Goal: Check status: Check status

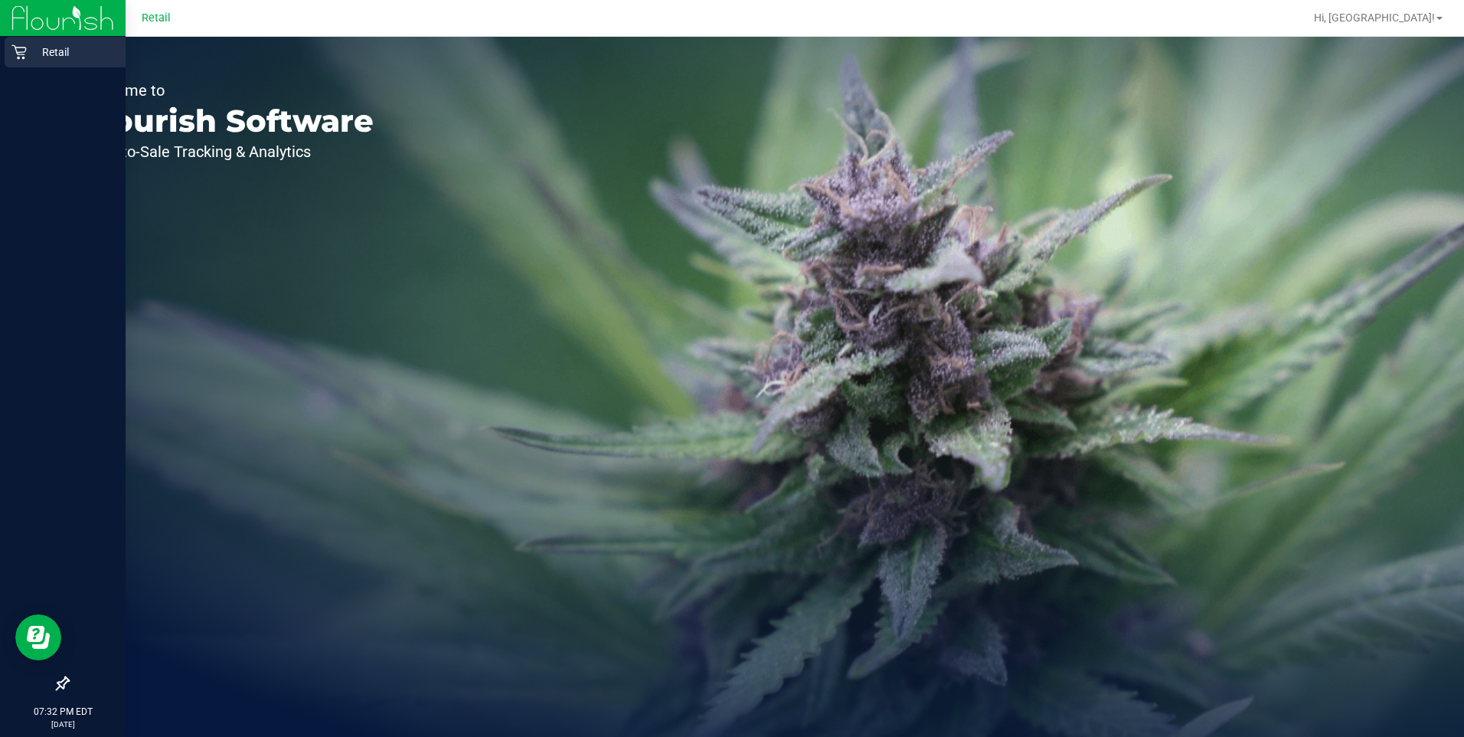
click at [24, 58] on icon at bounding box center [18, 52] width 15 height 15
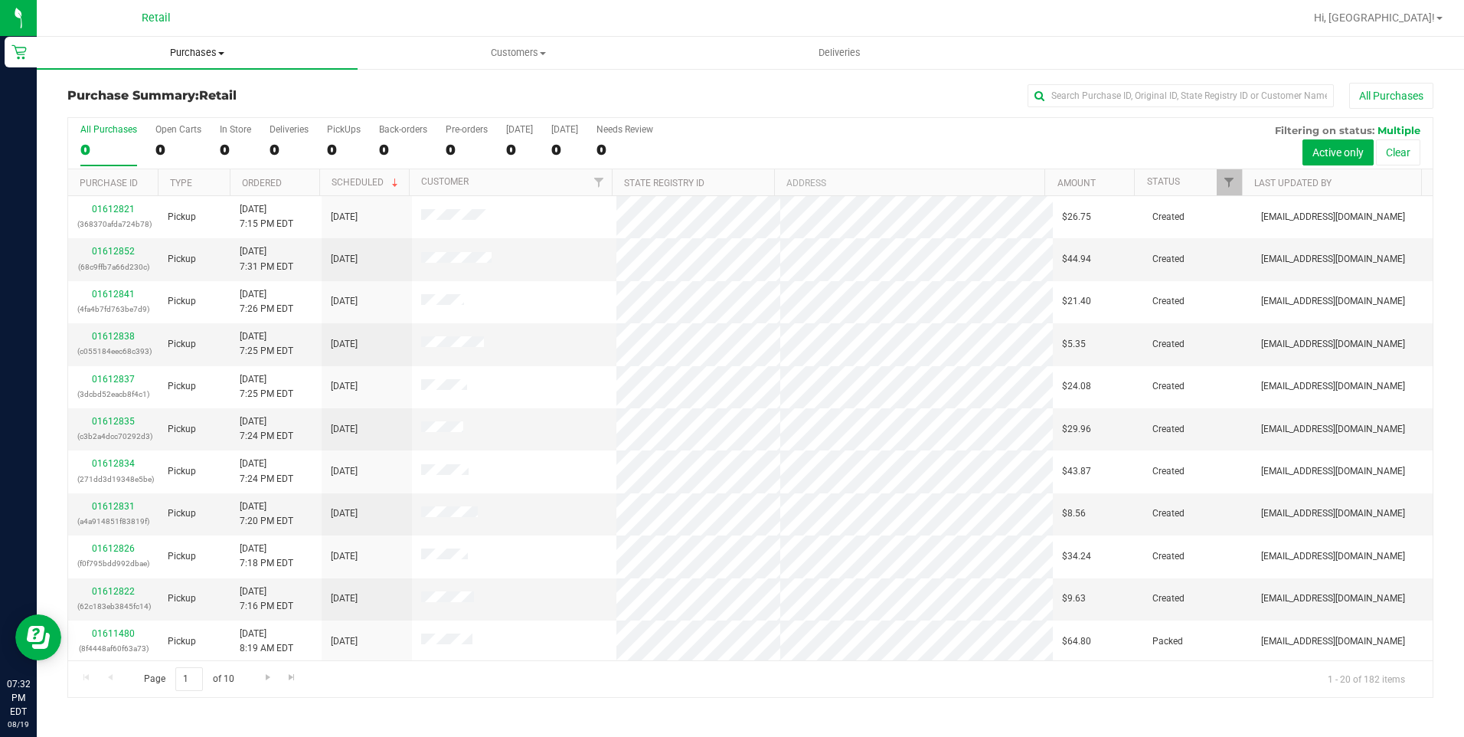
click at [230, 59] on span "Purchases" at bounding box center [197, 53] width 321 height 14
click at [136, 91] on span "Summary of purchases" at bounding box center [115, 92] width 157 height 13
click at [1263, 101] on input "text" at bounding box center [1181, 95] width 306 height 23
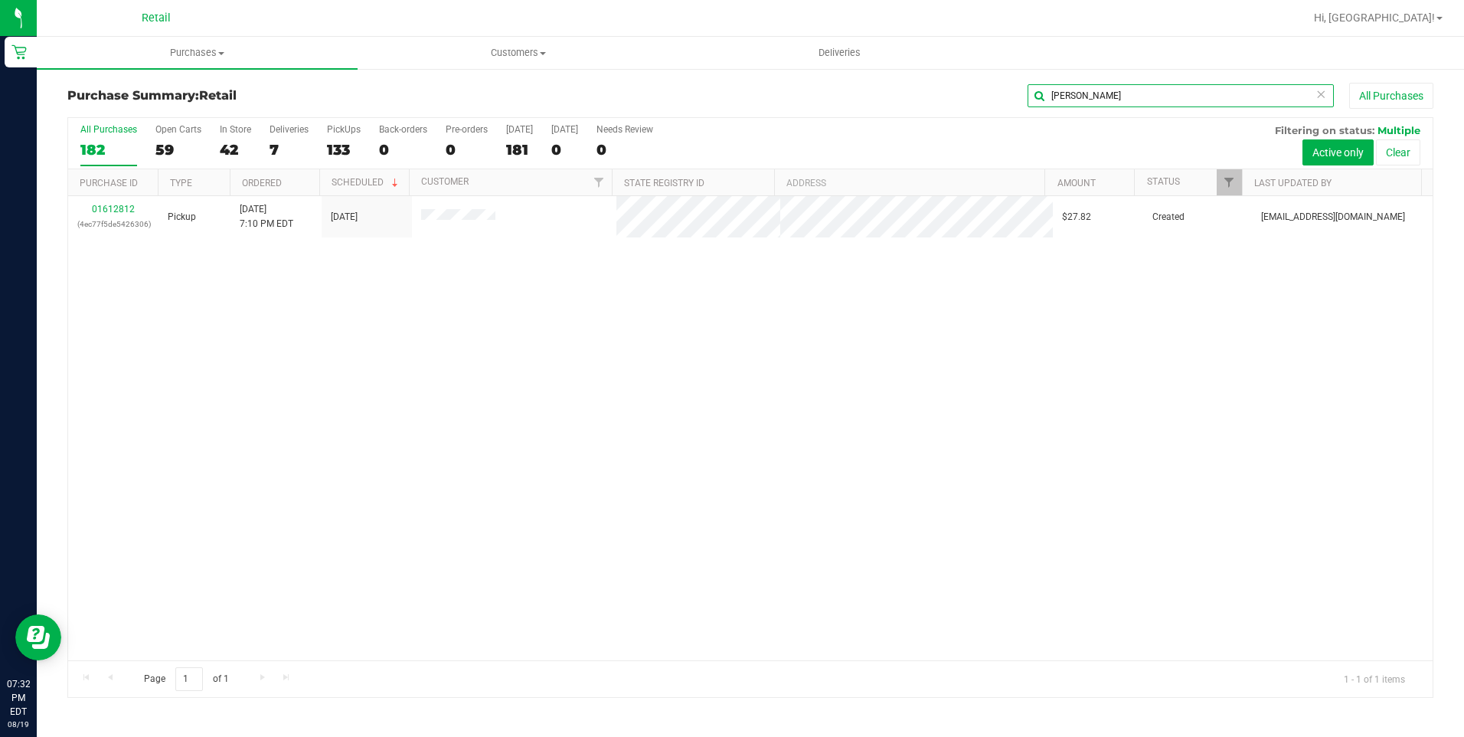
type input "[PERSON_NAME]"
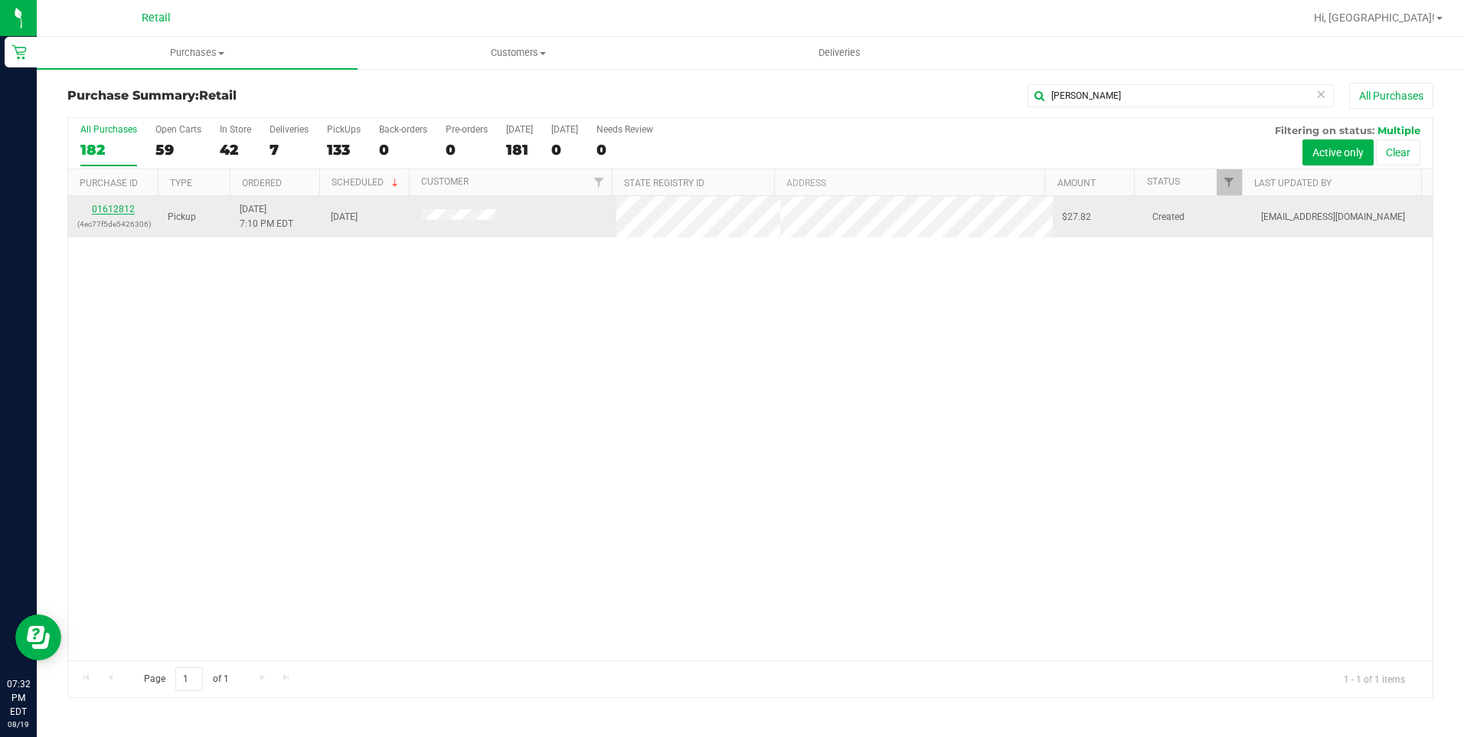
click at [116, 211] on link "01612812" at bounding box center [113, 209] width 43 height 11
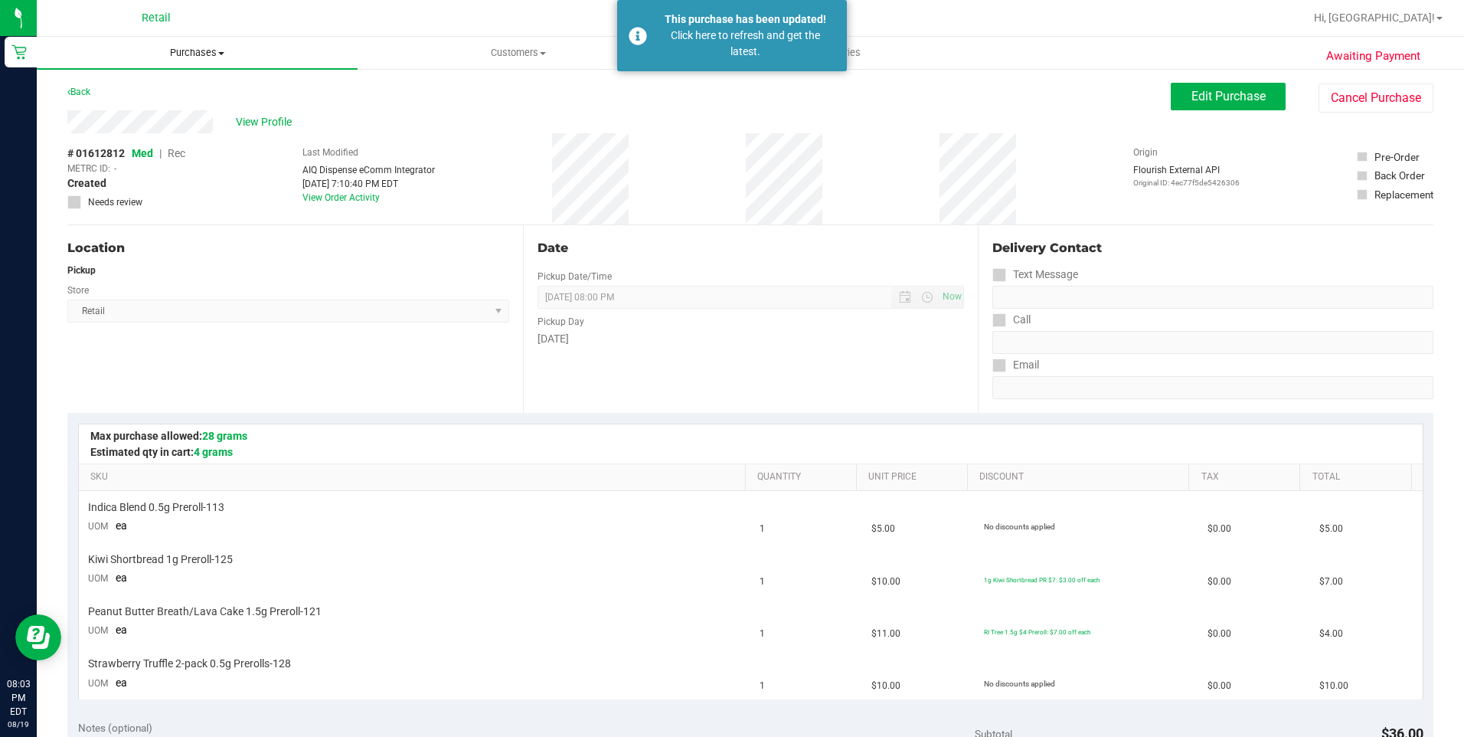
click at [178, 54] on span "Purchases" at bounding box center [197, 53] width 321 height 14
click at [234, 98] on li "Summary of purchases" at bounding box center [197, 92] width 321 height 18
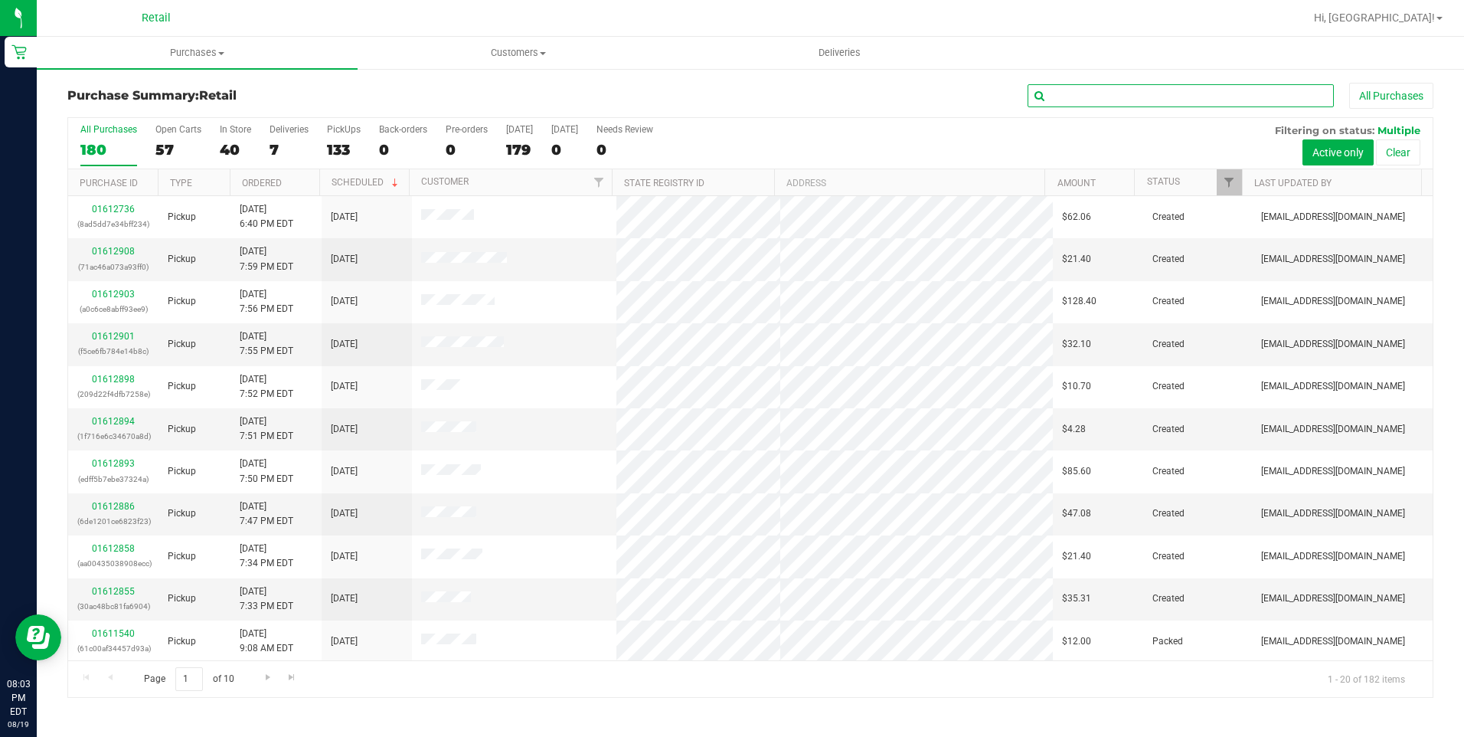
click at [1175, 98] on input "text" at bounding box center [1181, 95] width 306 height 23
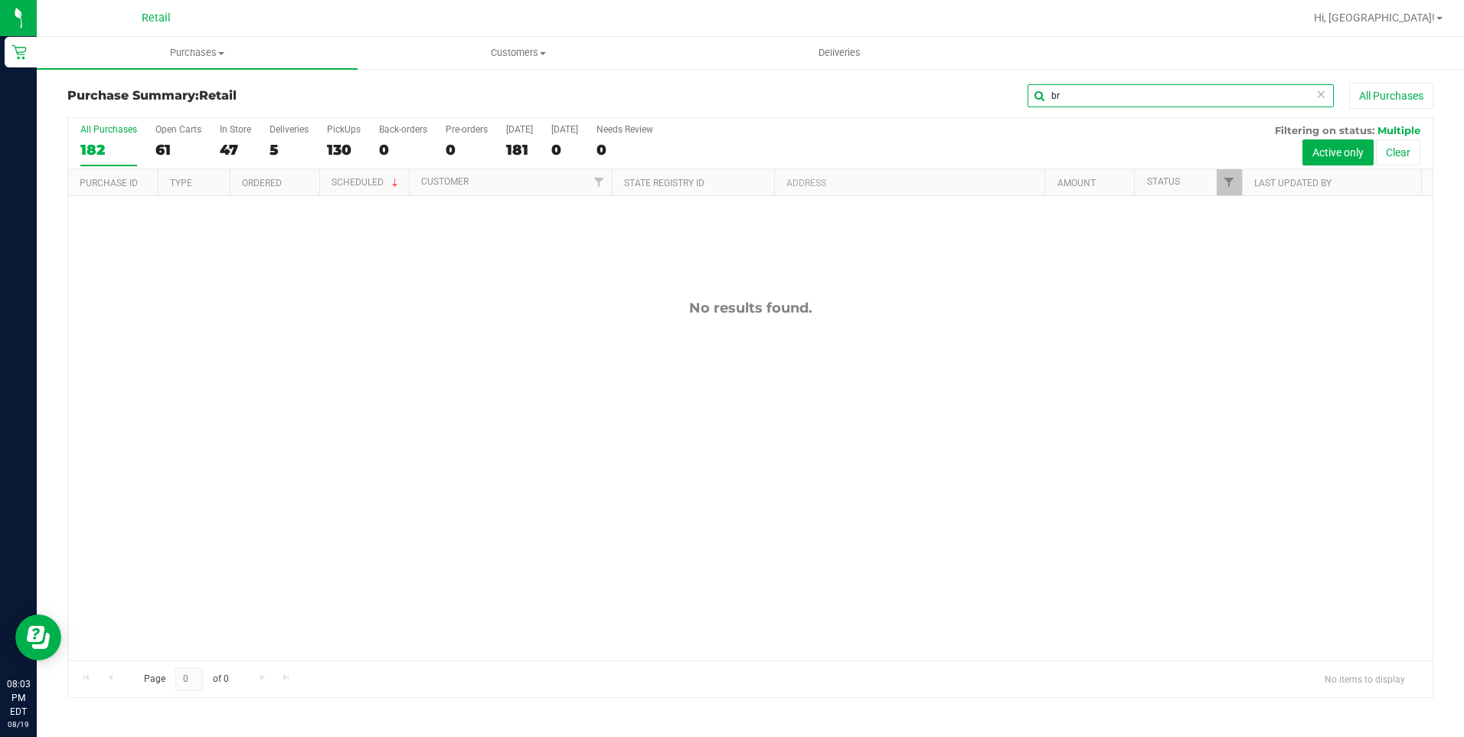
type input "b"
type input "[PERSON_NAME]"
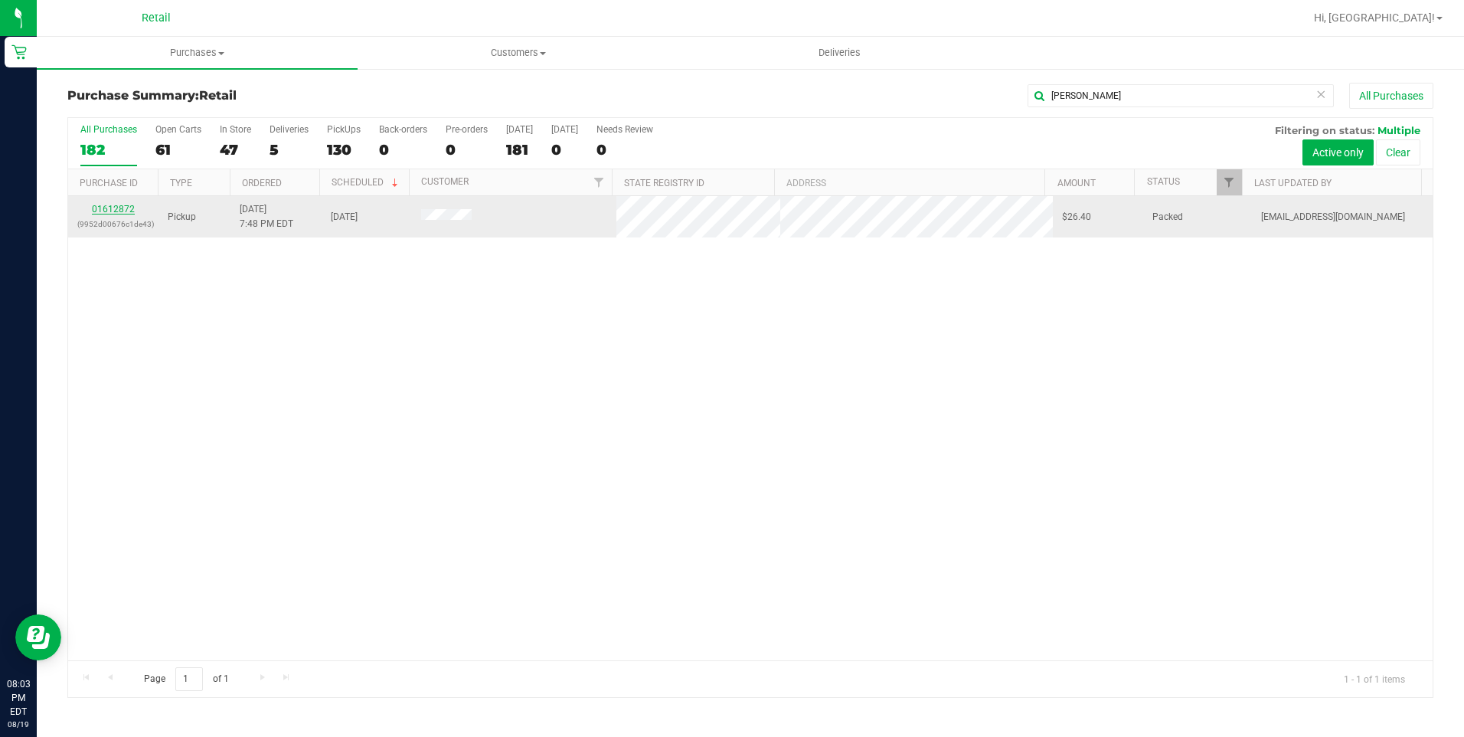
click at [123, 208] on link "01612872" at bounding box center [113, 209] width 43 height 11
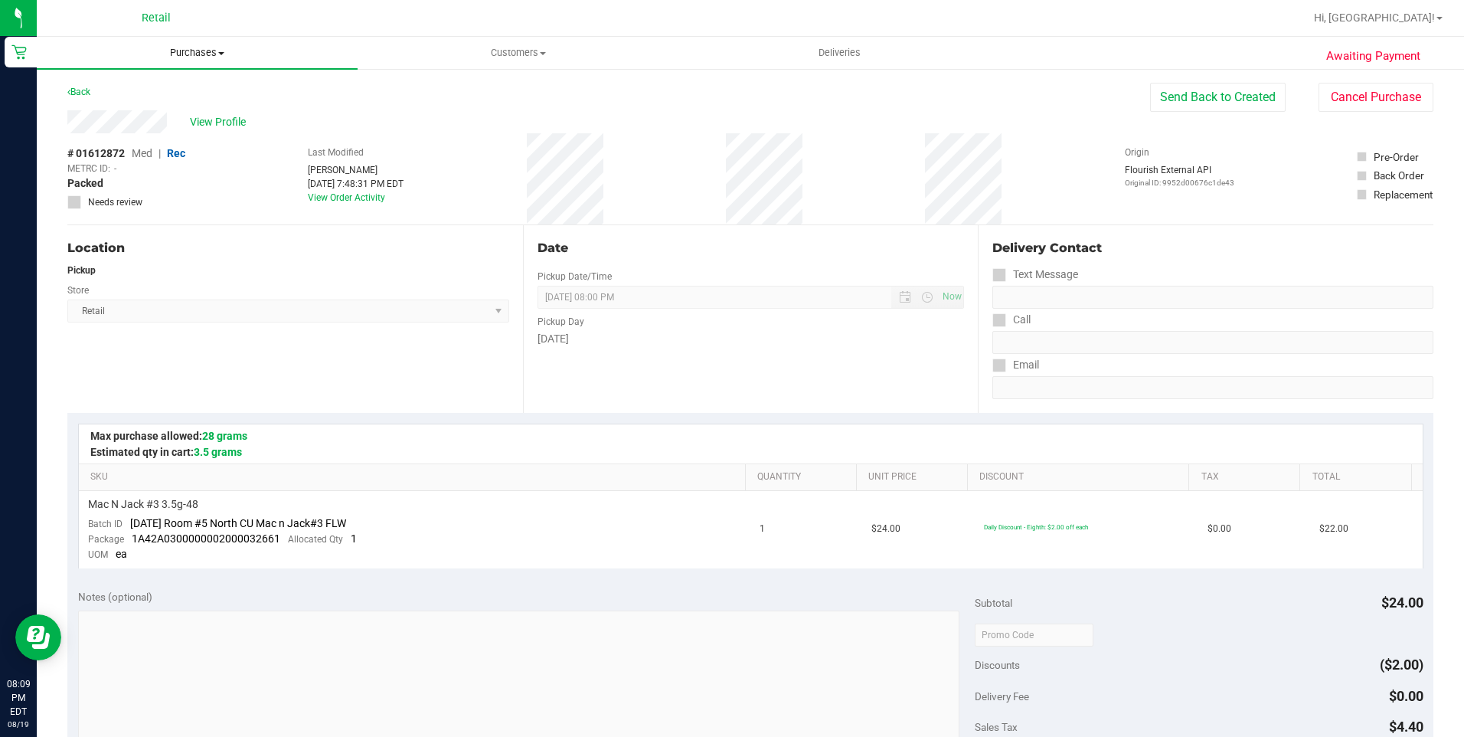
click at [209, 54] on span "Purchases" at bounding box center [197, 53] width 321 height 14
click at [159, 133] on li "All purchases" at bounding box center [197, 129] width 321 height 18
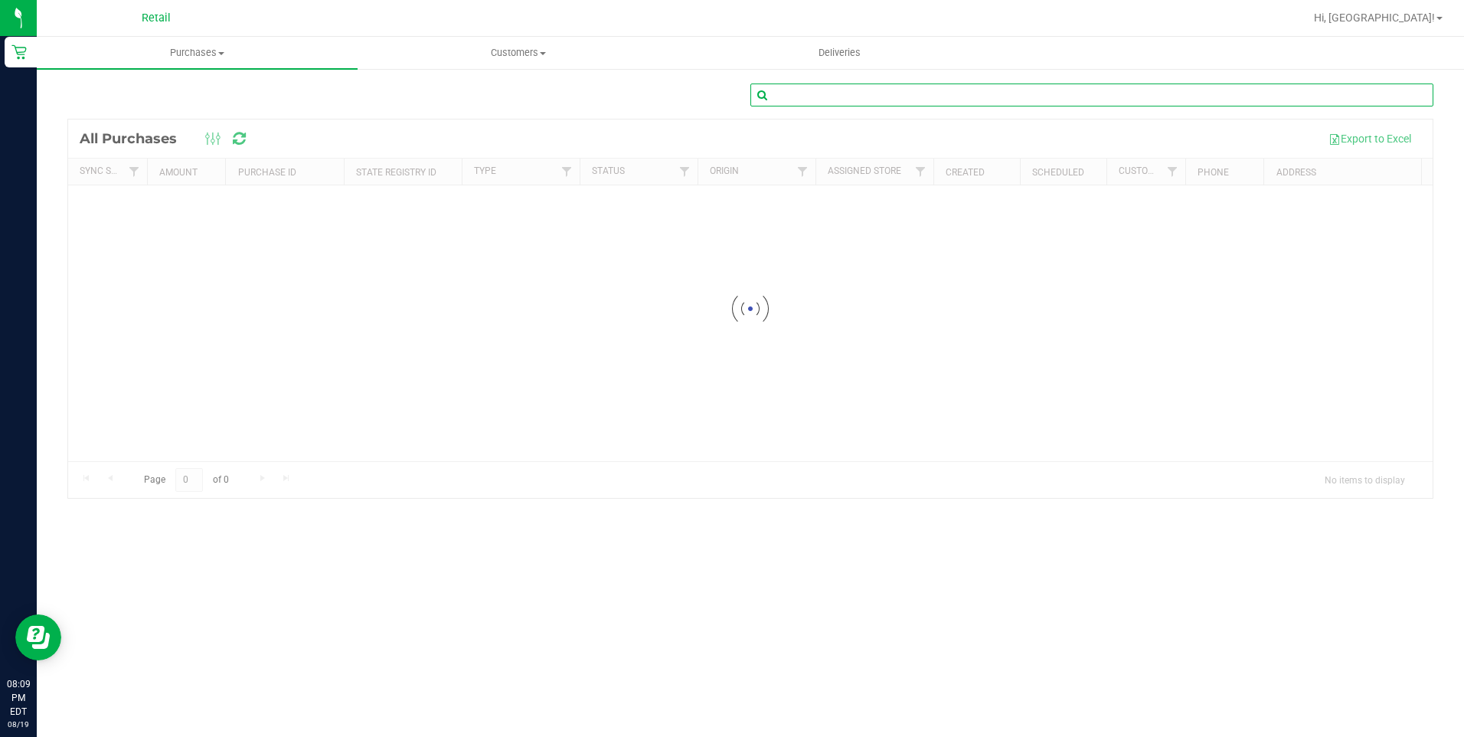
click at [1064, 102] on input "text" at bounding box center [1091, 94] width 683 height 23
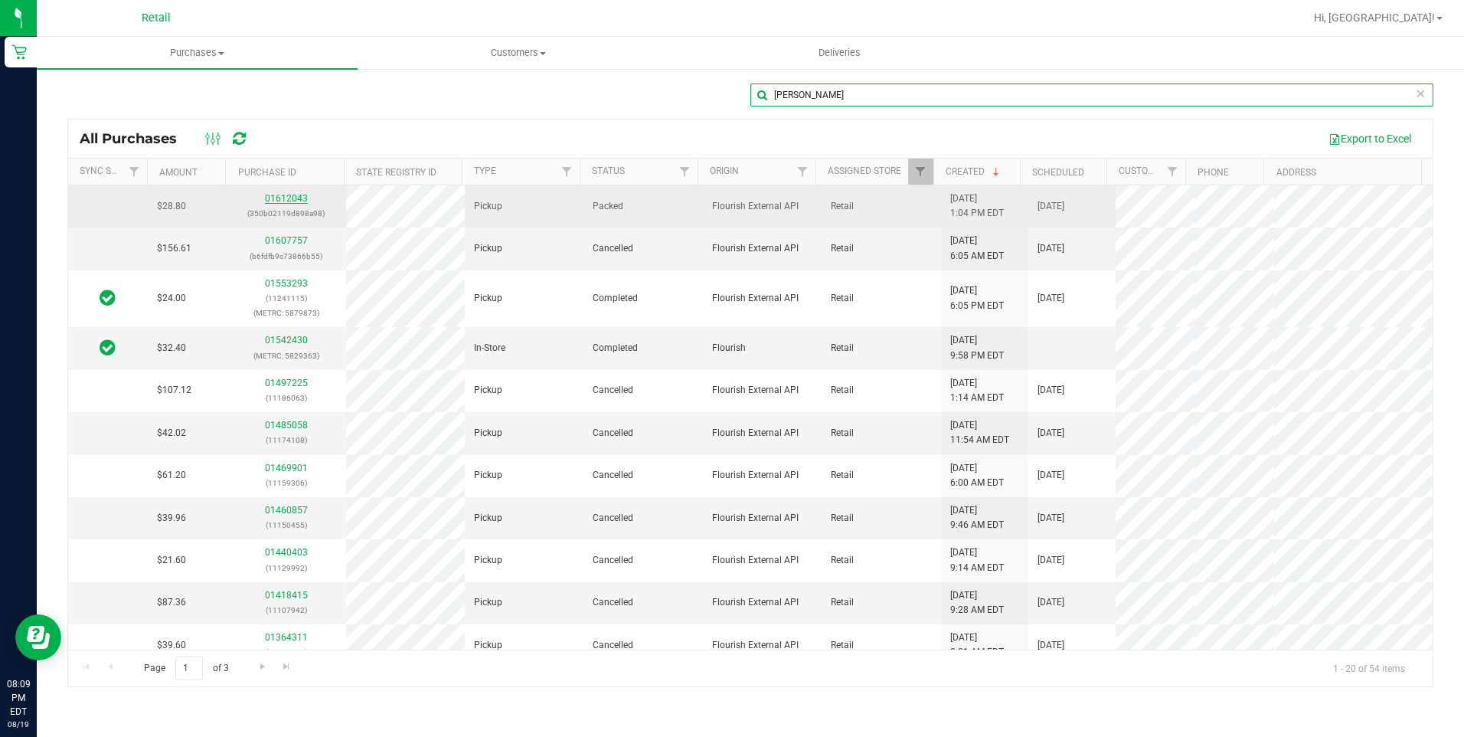
type input "[PERSON_NAME]"
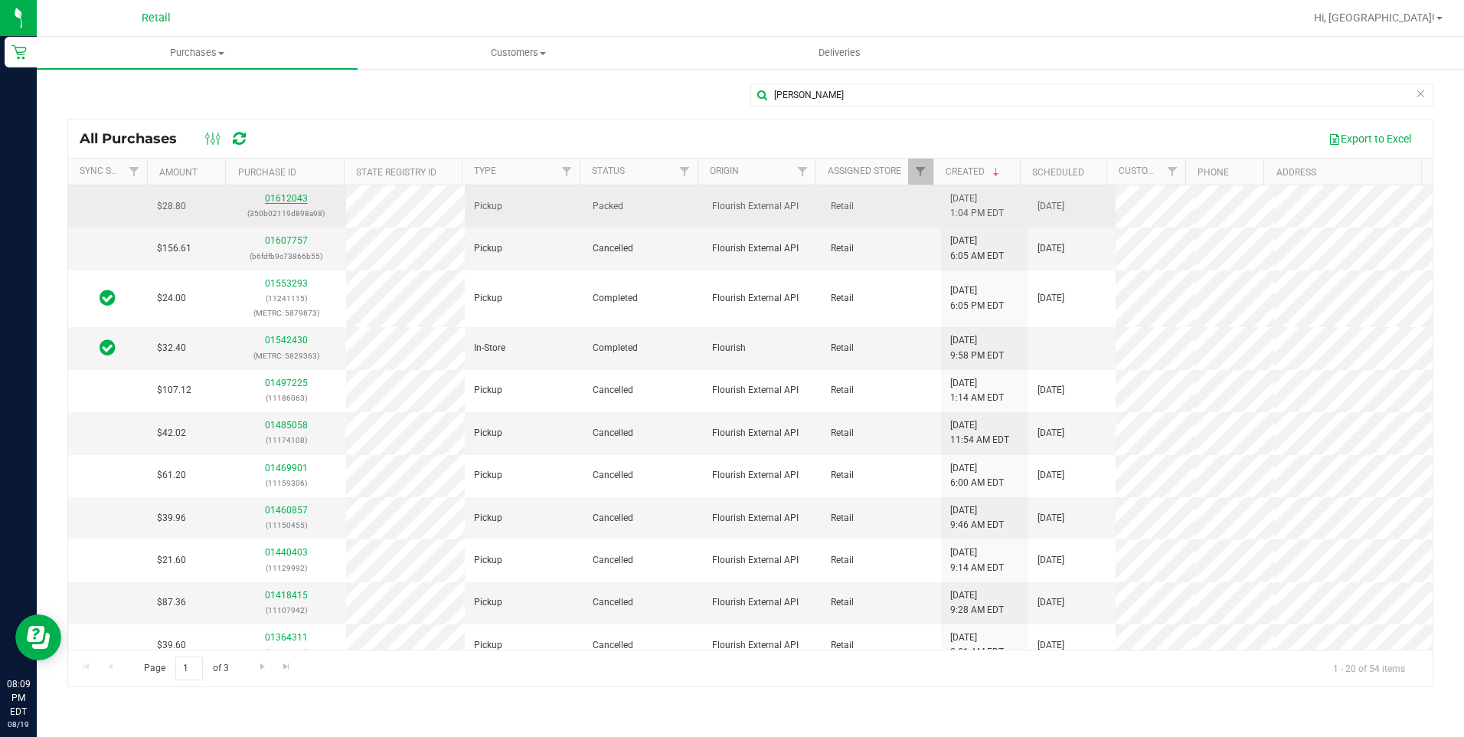
click at [299, 202] on link "01612043" at bounding box center [286, 198] width 43 height 11
